Goal: Use online tool/utility

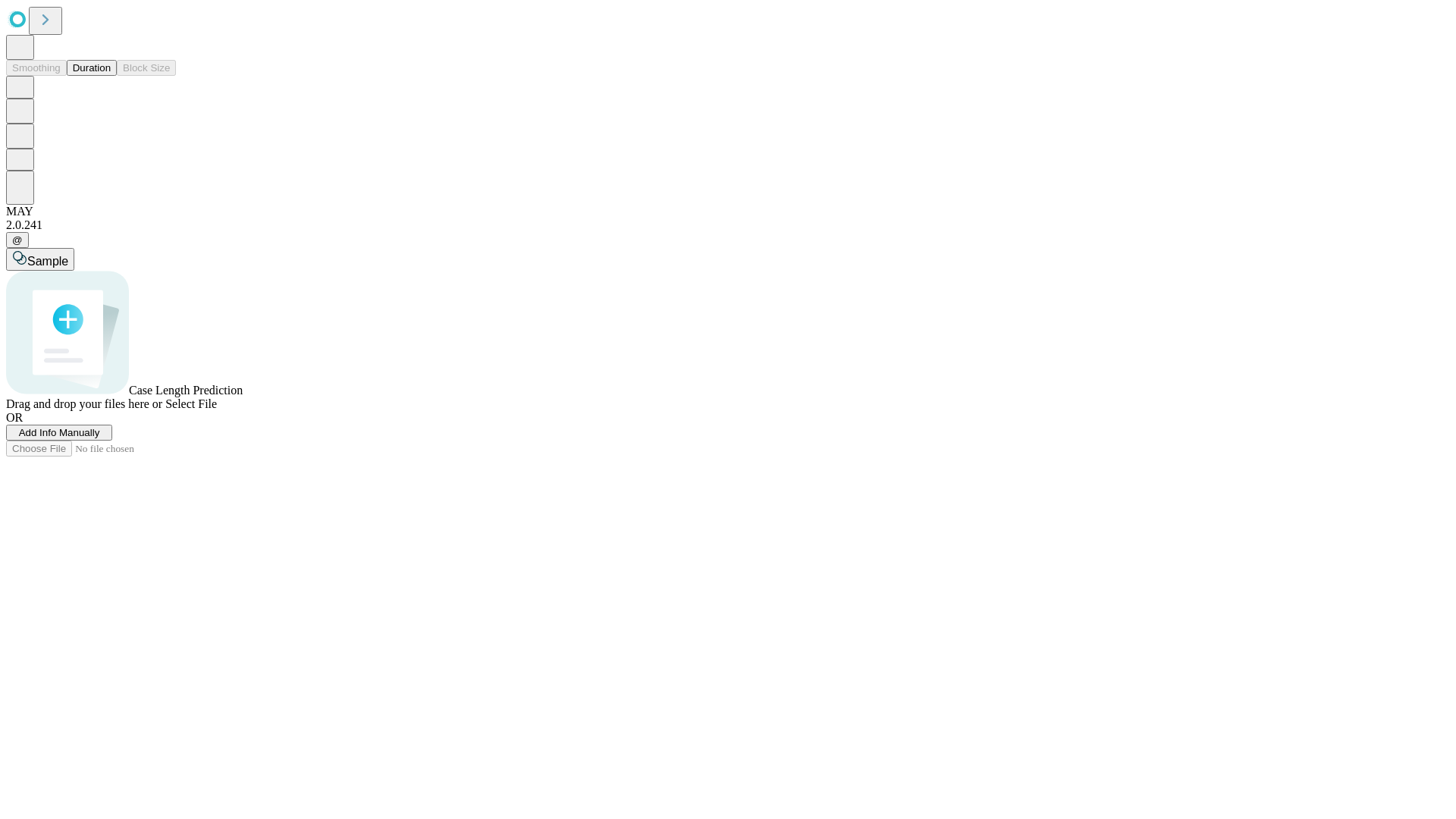
click at [111, 76] on button "Duration" at bounding box center [91, 68] width 51 height 16
click at [217, 410] on span "Select File" at bounding box center [191, 404] width 51 height 13
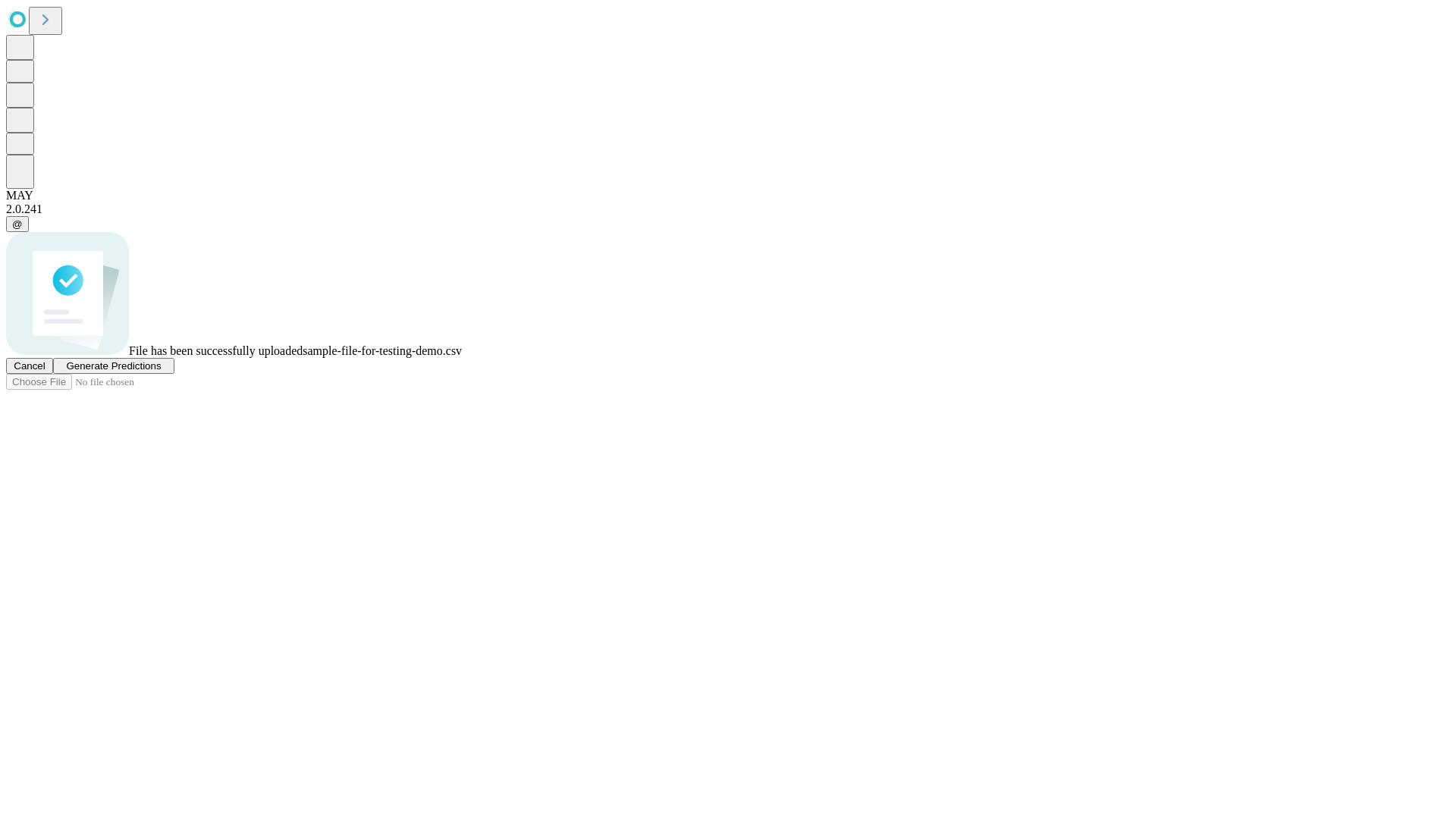
click at [161, 372] on span "Generate Predictions" at bounding box center [112, 366] width 94 height 11
